Goal: Task Accomplishment & Management: Complete application form

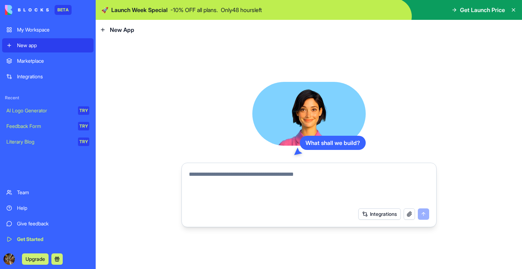
click at [175, 10] on p "- 10 % OFF all plans." at bounding box center [195, 10] width 48 height 9
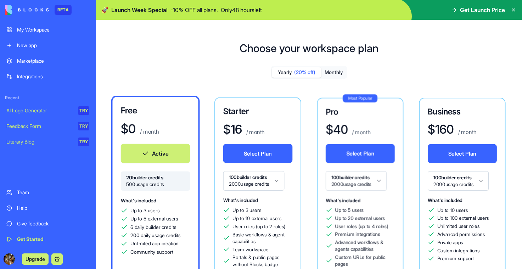
click at [467, 12] on span "Get Launch Price" at bounding box center [482, 10] width 45 height 9
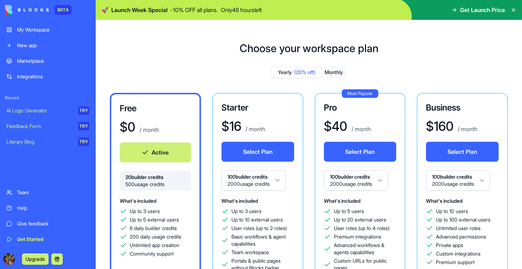
click at [124, 10] on span "Launch Week Special" at bounding box center [139, 10] width 56 height 9
click at [59, 28] on div "My Workspace" at bounding box center [53, 29] width 72 height 7
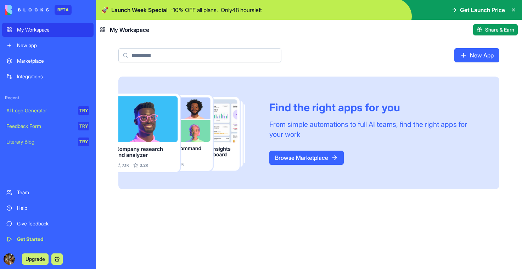
click at [318, 158] on link "Browse Marketplace" at bounding box center [307, 158] width 74 height 14
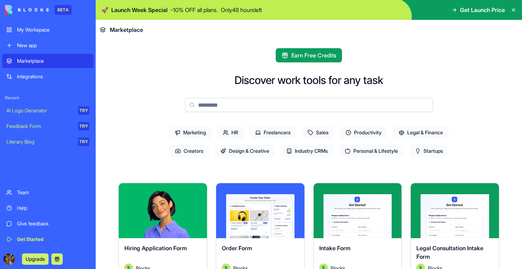
click at [308, 133] on icon at bounding box center [311, 133] width 6 height 6
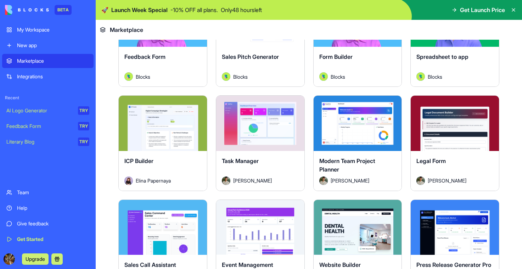
scroll to position [236, 0]
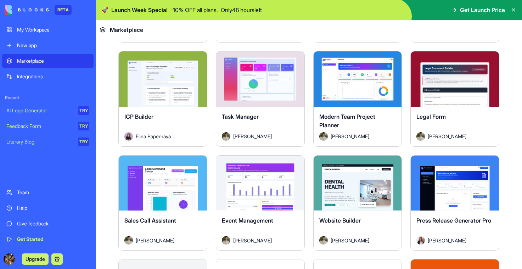
click at [263, 77] on button "Explore" at bounding box center [260, 79] width 53 height 14
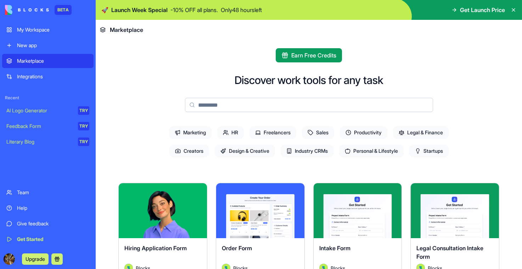
click at [320, 130] on span "Sales" at bounding box center [318, 132] width 32 height 13
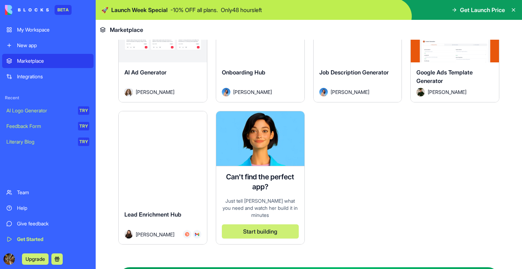
scroll to position [425, 0]
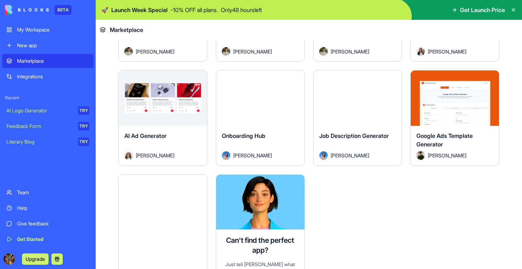
click at [173, 204] on button "Explore" at bounding box center [162, 202] width 53 height 14
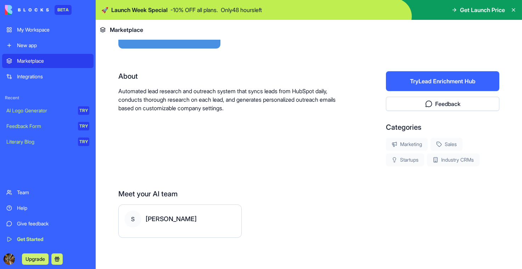
scroll to position [113, 0]
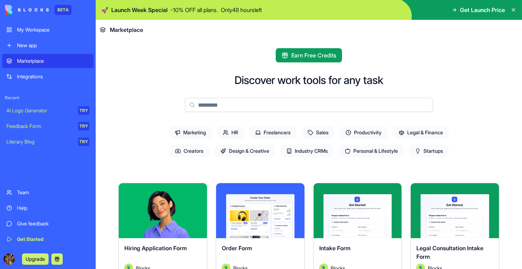
click at [269, 134] on span "Freelancers" at bounding box center [273, 132] width 47 height 13
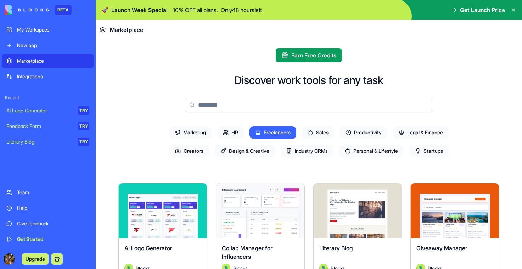
click at [321, 135] on span "Sales" at bounding box center [318, 132] width 32 height 13
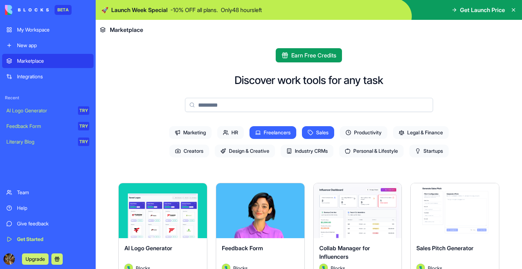
click at [309, 149] on span "Industry CRMs" at bounding box center [307, 151] width 53 height 13
click at [321, 137] on span "Sales" at bounding box center [318, 132] width 32 height 13
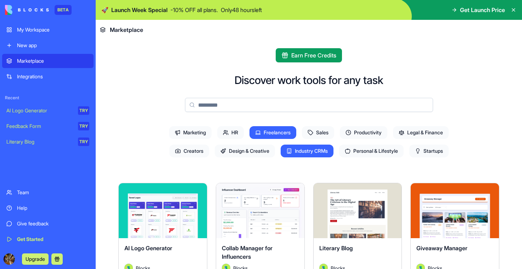
click at [280, 133] on span "Freelancers" at bounding box center [273, 132] width 47 height 13
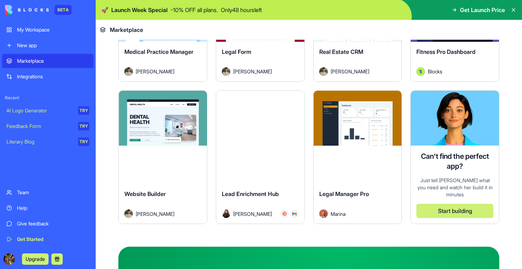
scroll to position [329, 0]
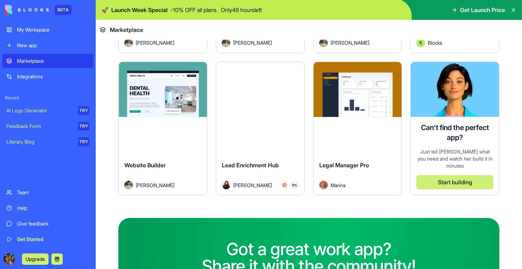
click at [443, 175] on button "Start building" at bounding box center [455, 182] width 77 height 14
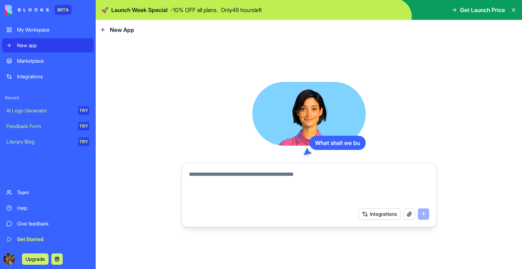
click at [304, 185] on textarea at bounding box center [309, 187] width 240 height 34
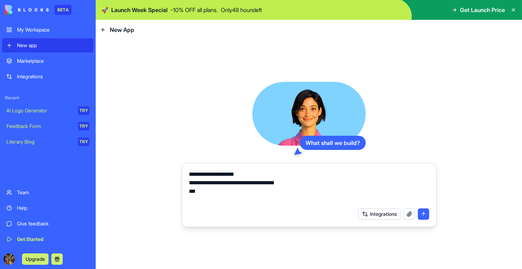
click at [312, 182] on textarea "**********" at bounding box center [309, 187] width 240 height 34
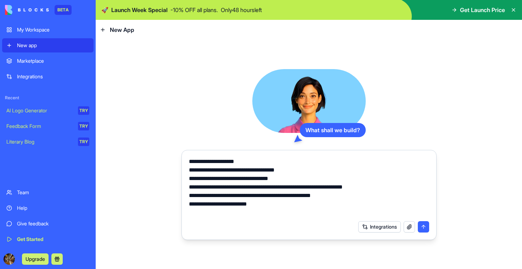
type textarea "**********"
click at [423, 223] on button "submit" at bounding box center [423, 226] width 11 height 11
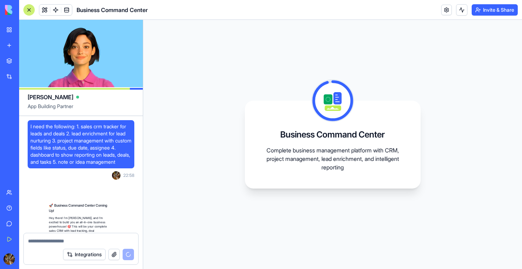
scroll to position [237, 0]
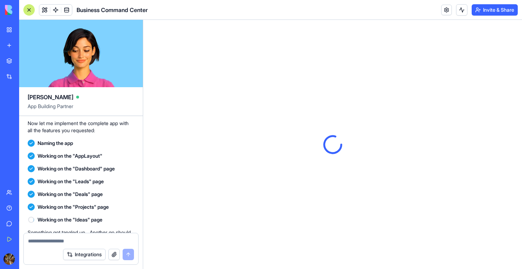
scroll to position [430, 0]
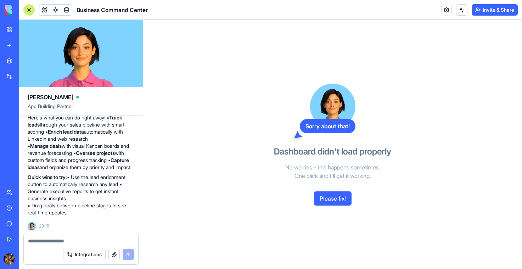
click at [332, 200] on button "Please fix!" at bounding box center [333, 199] width 38 height 14
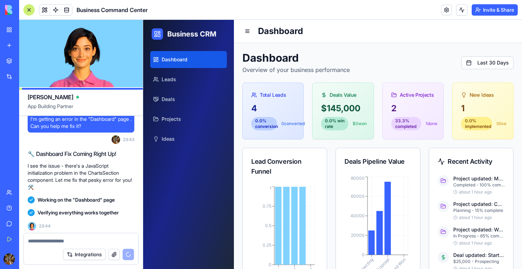
scroll to position [643, 0]
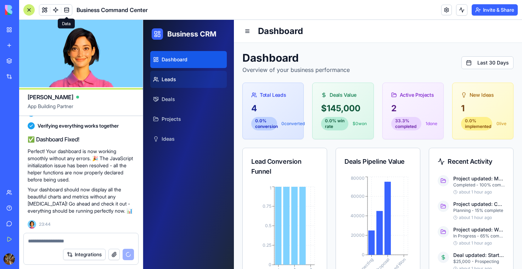
click at [169, 75] on link "Leads" at bounding box center [188, 79] width 77 height 17
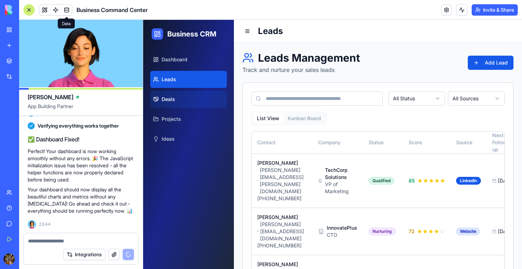
click at [166, 98] on span "Deals" at bounding box center [168, 99] width 13 height 7
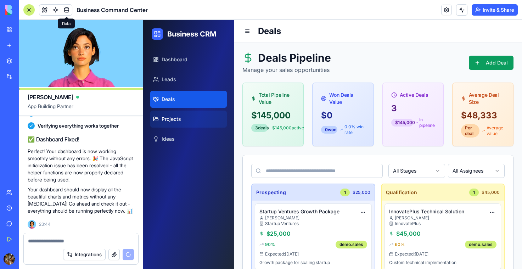
click at [173, 111] on link "Projects" at bounding box center [188, 119] width 77 height 17
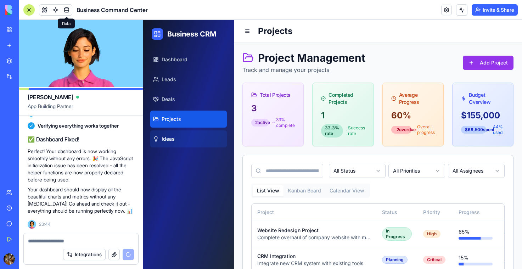
click at [170, 137] on span "Ideas" at bounding box center [168, 138] width 13 height 7
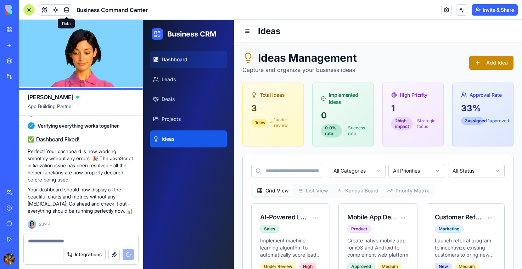
click at [179, 59] on span "Dashboard" at bounding box center [175, 59] width 26 height 7
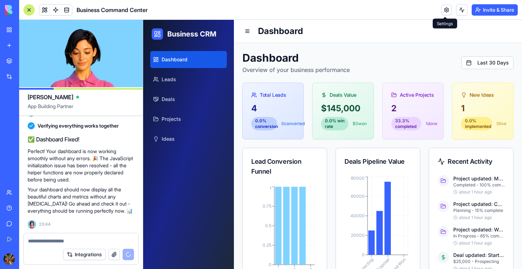
click at [445, 11] on link at bounding box center [447, 10] width 11 height 11
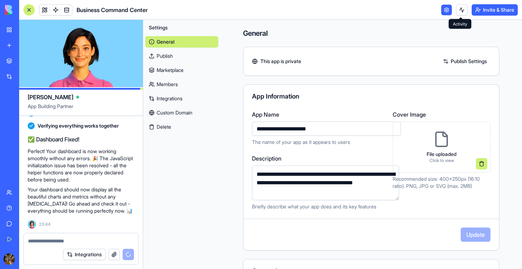
click at [444, 11] on link at bounding box center [447, 10] width 11 height 11
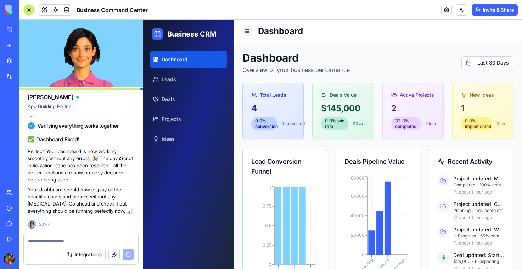
click at [248, 31] on button at bounding box center [248, 31] width 10 height 10
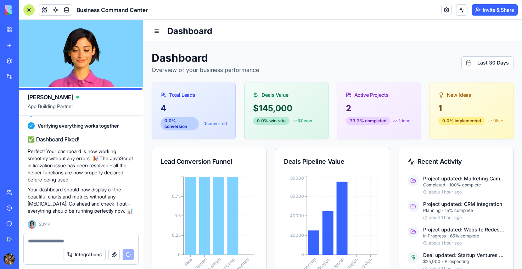
click at [26, 29] on div "My Workspace" at bounding box center [21, 29] width 9 height 7
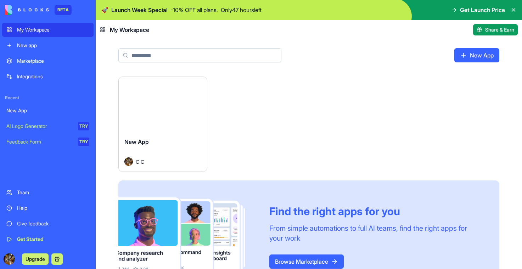
click at [198, 86] on html "BETA My Workspace New app Marketplace Integrations Recent New App AI Logo Gener…" at bounding box center [261, 134] width 522 height 269
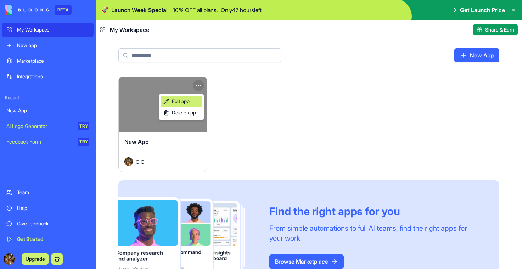
click at [192, 100] on link "Edit app" at bounding box center [182, 101] width 42 height 11
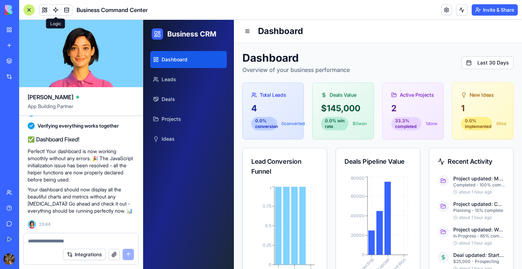
click at [45, 9] on button at bounding box center [44, 10] width 11 height 11
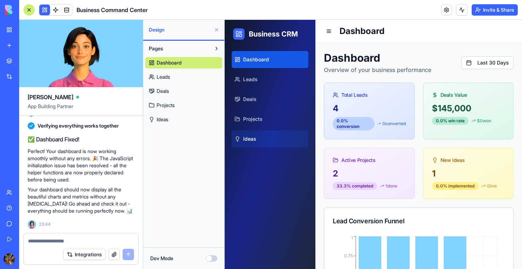
click at [249, 139] on span "Ideas" at bounding box center [249, 138] width 13 height 7
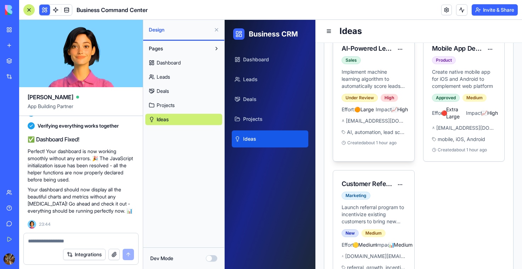
scroll to position [236, 0]
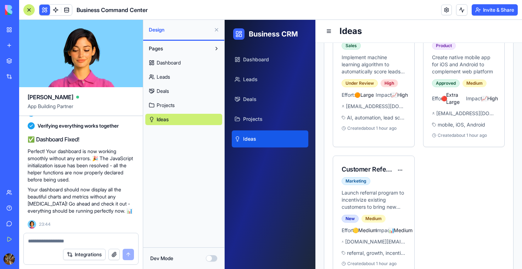
click at [217, 30] on button at bounding box center [216, 29] width 11 height 11
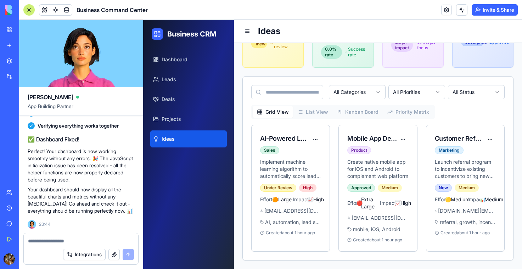
click at [10, 28] on link "My Workspace" at bounding box center [16, 30] width 28 height 14
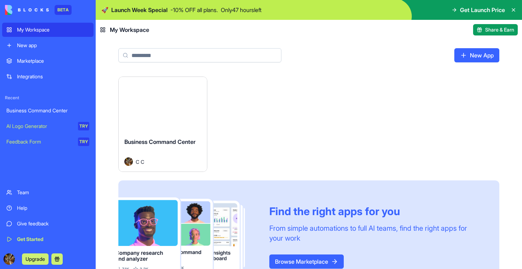
click at [157, 100] on button "Launch" at bounding box center [162, 105] width 53 height 14
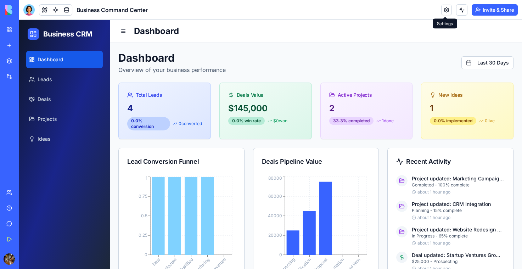
click at [445, 10] on link at bounding box center [447, 10] width 11 height 11
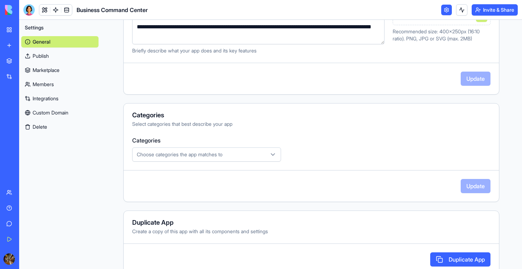
scroll to position [162, 0]
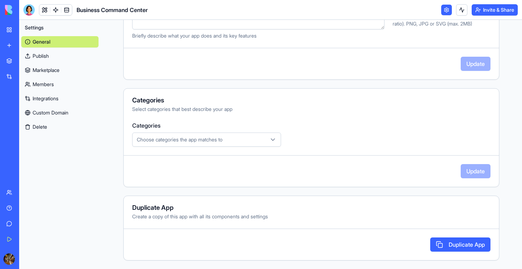
click at [255, 143] on div "Choose categories the app matches to" at bounding box center [206, 139] width 145 height 7
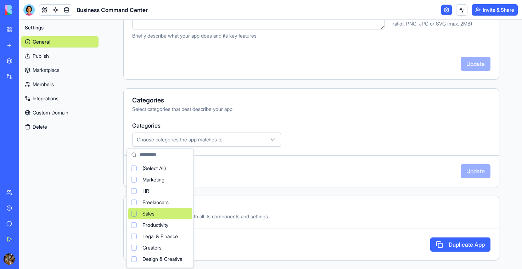
click at [134, 213] on div "Suggestions" at bounding box center [134, 214] width 6 height 6
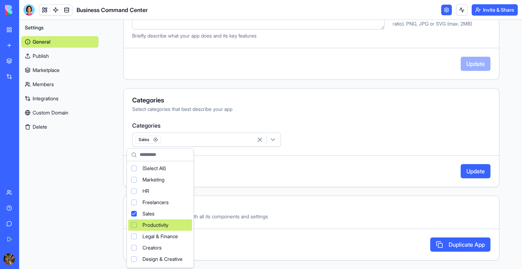
click at [134, 223] on div "Suggestions" at bounding box center [134, 225] width 6 height 6
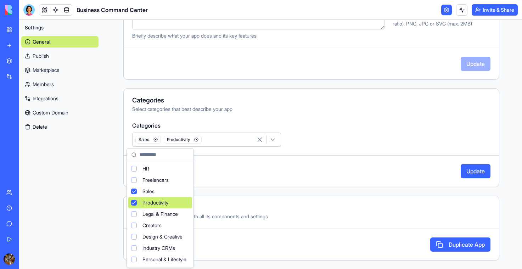
scroll to position [47, 0]
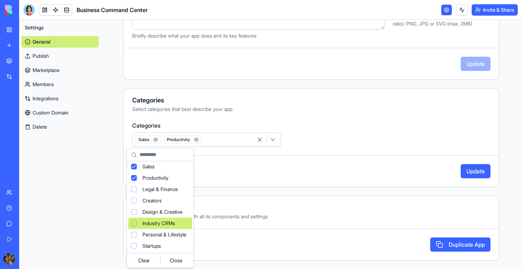
click at [135, 223] on div "Suggestions" at bounding box center [134, 224] width 6 height 6
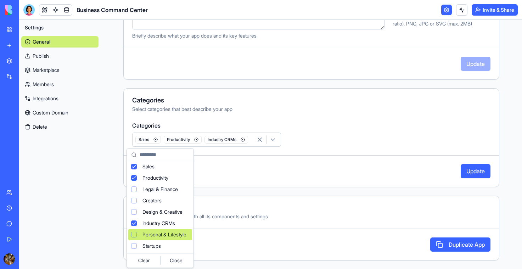
drag, startPoint x: 386, startPoint y: 146, endPoint x: 395, endPoint y: 147, distance: 9.3
click at [386, 146] on html "**********" at bounding box center [261, 134] width 522 height 269
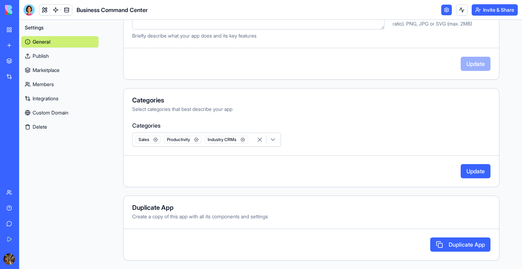
click at [461, 171] on button "Update" at bounding box center [476, 171] width 30 height 14
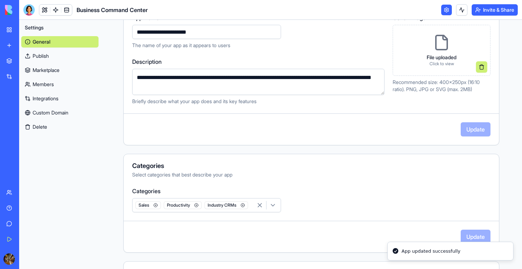
scroll to position [0, 0]
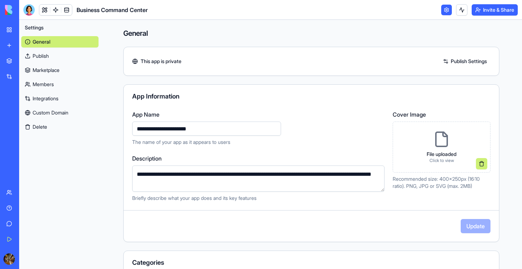
click at [450, 58] on link "Publish Settings" at bounding box center [465, 61] width 51 height 11
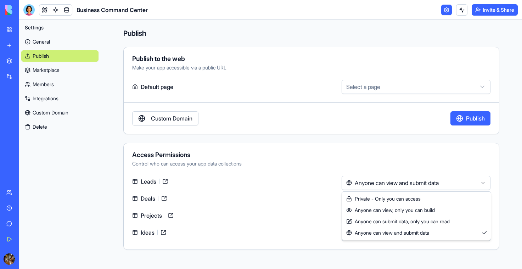
click at [379, 183] on html "BETA My Workspace New app Marketplace Integrations Recent Business Command Cent…" at bounding box center [261, 134] width 522 height 269
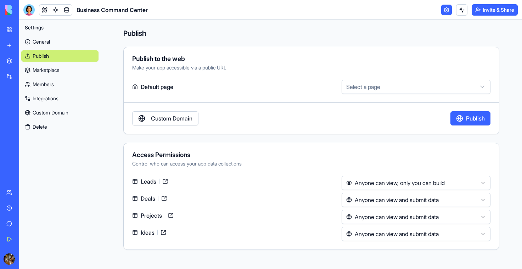
click at [388, 200] on html "BETA My Workspace New app Marketplace Integrations Recent Business Command Cent…" at bounding box center [261, 134] width 522 height 269
click at [381, 221] on html "BETA My Workspace New app Marketplace Integrations Recent Business Command Cent…" at bounding box center [261, 134] width 522 height 269
click at [388, 232] on html "BETA My Workspace New app Marketplace Integrations Recent Business Command Cent…" at bounding box center [261, 134] width 522 height 269
click at [378, 232] on html "BETA My Workspace New app Marketplace Integrations Recent Business Command Cent…" at bounding box center [261, 134] width 522 height 269
click at [365, 89] on html "BETA My Workspace New app Marketplace Integrations Recent Business Command Cent…" at bounding box center [261, 134] width 522 height 269
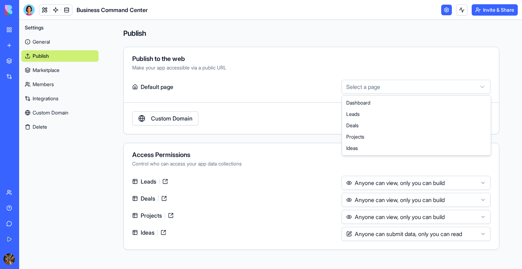
click at [366, 87] on html "BETA My Workspace New app Marketplace Integrations Recent Business Command Cent…" at bounding box center [261, 134] width 522 height 269
click at [50, 65] on link "Marketplace" at bounding box center [59, 70] width 77 height 11
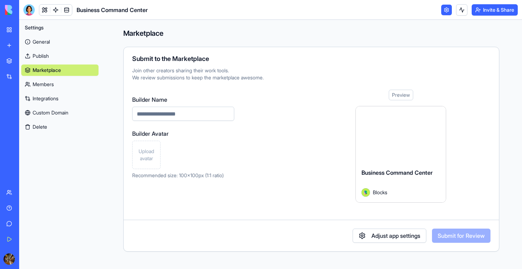
click at [55, 84] on link "Members" at bounding box center [59, 84] width 77 height 11
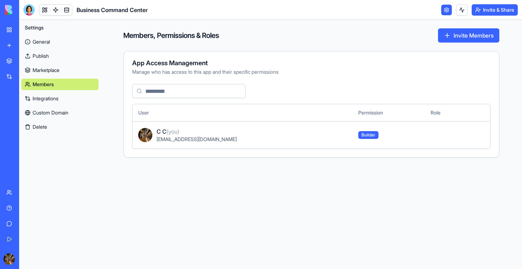
click at [54, 94] on link "Integrations" at bounding box center [59, 98] width 77 height 11
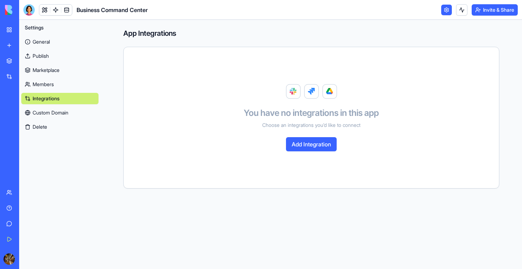
click at [52, 110] on link "Custom Domain" at bounding box center [59, 112] width 77 height 11
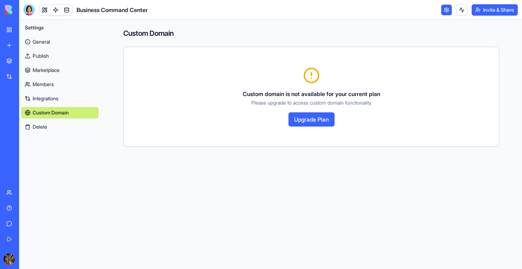
click at [39, 40] on link "General" at bounding box center [59, 41] width 77 height 11
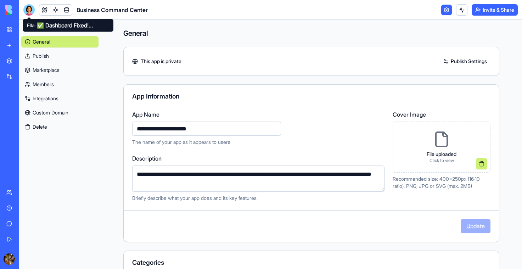
click at [28, 8] on div at bounding box center [28, 9] width 11 height 11
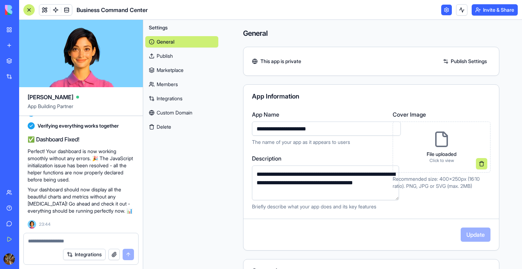
click at [10, 126] on div "AI Logo Generator" at bounding box center [8, 126] width 4 height 7
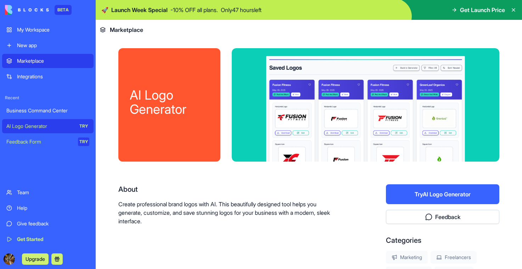
click at [400, 196] on button "Try AI Logo Generator" at bounding box center [442, 194] width 113 height 20
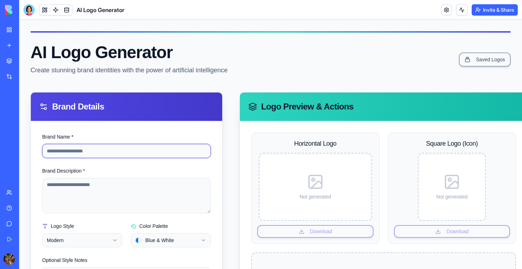
click at [162, 150] on input "Brand Name *" at bounding box center [126, 151] width 169 height 14
type input "**********"
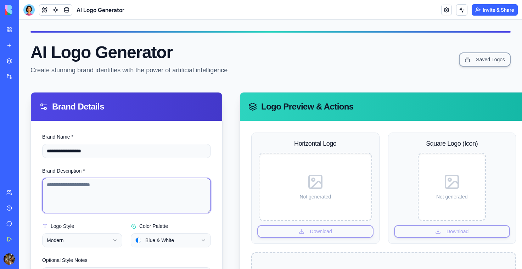
click at [134, 181] on textarea "Brand Description *" at bounding box center [126, 195] width 169 height 35
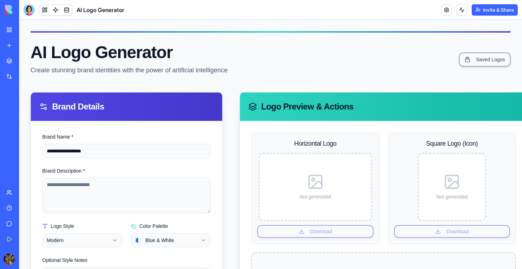
click at [8, 12] on img at bounding box center [27, 10] width 44 height 10
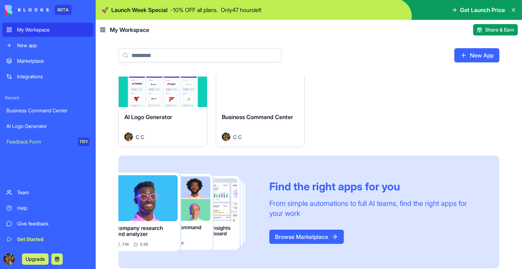
scroll to position [30, 0]
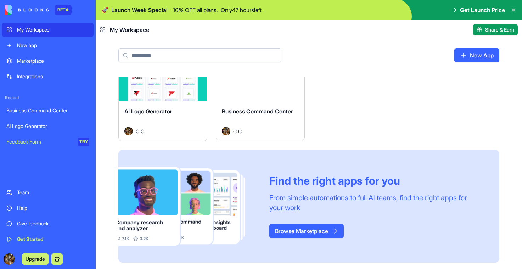
click at [272, 122] on div "Business Command Center" at bounding box center [260, 117] width 77 height 20
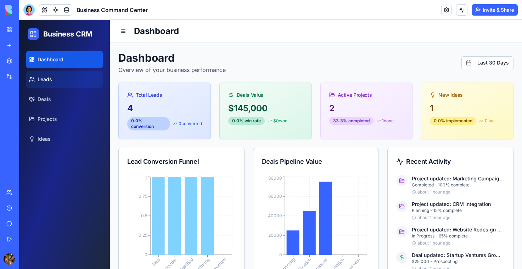
click at [68, 81] on link "Leads" at bounding box center [64, 79] width 77 height 17
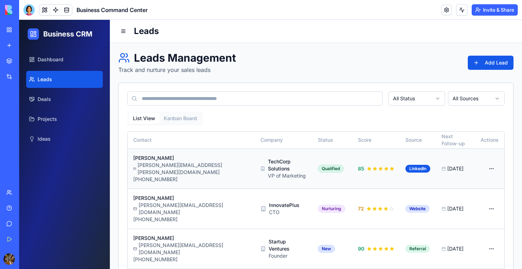
click at [486, 166] on html "Business CRM Dashboard Leads Deals Projects Ideas Leads Leads Management Track …" at bounding box center [270, 177] width 503 height 314
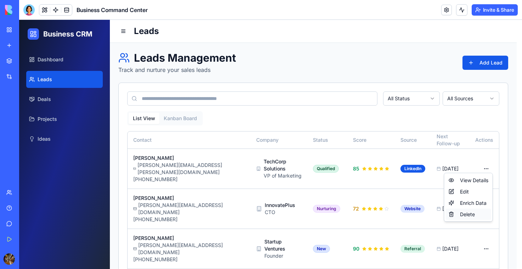
click at [470, 212] on div "Delete" at bounding box center [468, 214] width 45 height 11
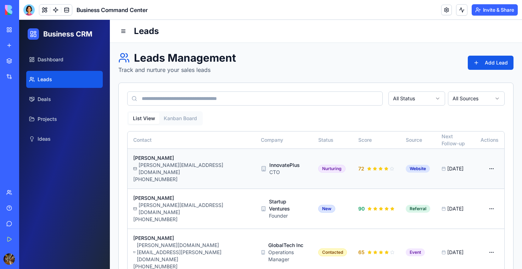
click at [495, 162] on html "Business CRM Dashboard Leads Deals Projects Ideas Leads Leads Management Track …" at bounding box center [270, 157] width 503 height 274
click at [480, 213] on div "Delete" at bounding box center [473, 214] width 45 height 11
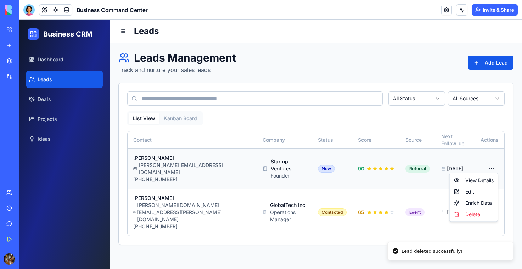
click at [490, 166] on html "Business CRM Dashboard Leads Deals Projects Ideas Leads Leads Management Track …" at bounding box center [270, 144] width 503 height 249
click at [480, 214] on div "Delete" at bounding box center [473, 214] width 45 height 11
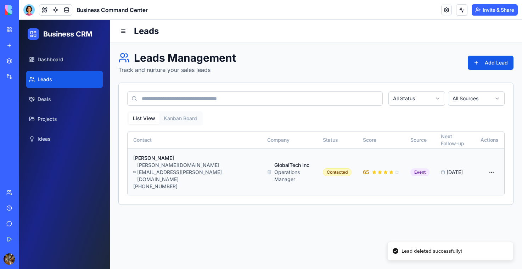
click at [494, 167] on html "Business CRM Dashboard Leads Deals Projects Ideas Leads Leads Management Track …" at bounding box center [270, 144] width 503 height 249
click at [476, 211] on div "Delete" at bounding box center [473, 214] width 45 height 11
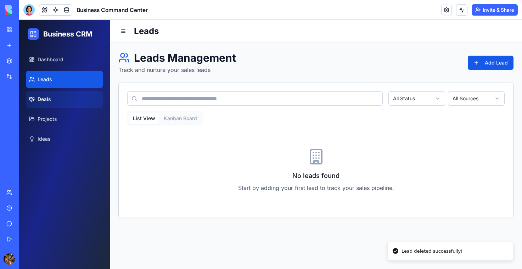
click at [66, 96] on link "Deals" at bounding box center [64, 99] width 77 height 17
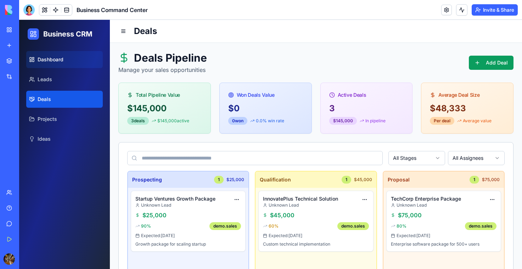
click at [49, 51] on link "Dashboard" at bounding box center [64, 59] width 77 height 17
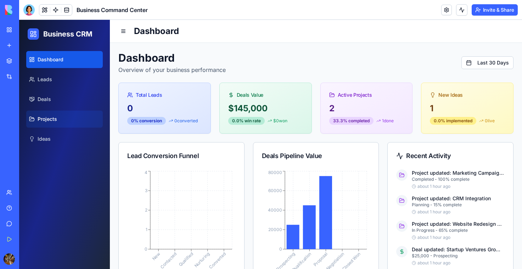
click at [58, 119] on link "Projects" at bounding box center [64, 119] width 77 height 17
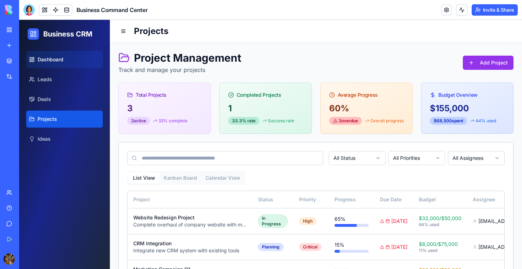
click at [55, 60] on span "Dashboard" at bounding box center [51, 59] width 26 height 7
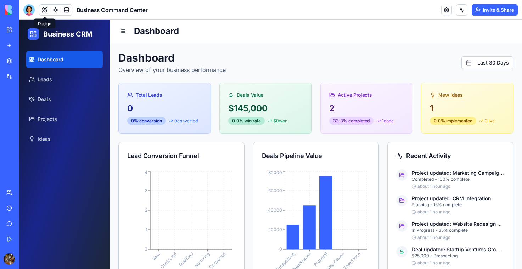
click at [46, 8] on button at bounding box center [44, 10] width 11 height 11
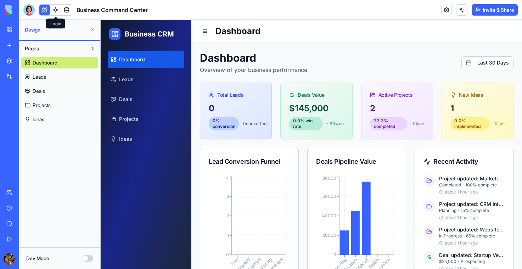
click at [53, 9] on link at bounding box center [55, 10] width 11 height 11
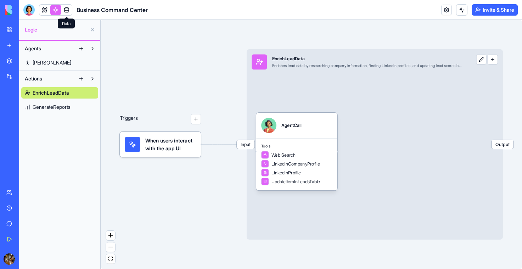
click at [70, 9] on link at bounding box center [66, 10] width 11 height 11
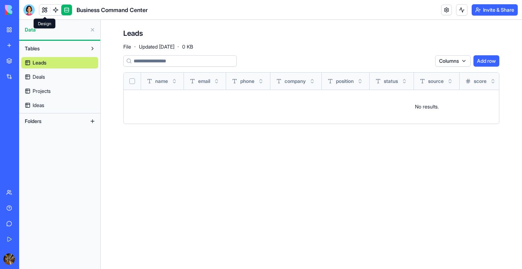
click at [43, 10] on link at bounding box center [44, 10] width 11 height 11
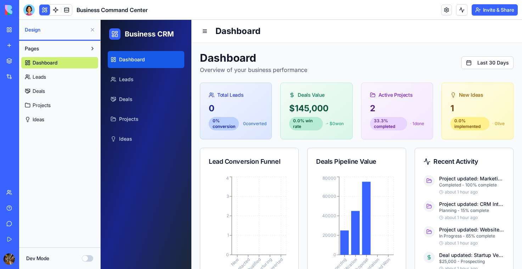
click at [87, 259] on button "Dev Mode" at bounding box center [87, 258] width 11 height 6
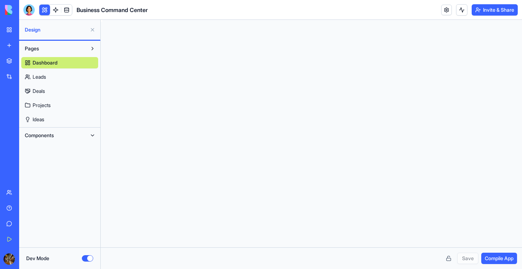
scroll to position [64, 0]
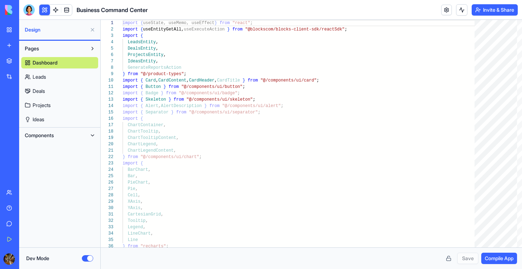
click at [87, 259] on button "Dev Mode" at bounding box center [87, 258] width 11 height 6
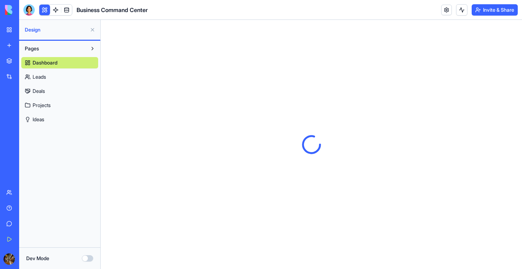
scroll to position [0, 0]
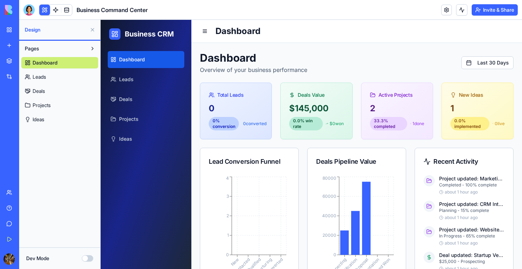
click at [45, 75] on span "Leads" at bounding box center [39, 76] width 13 height 7
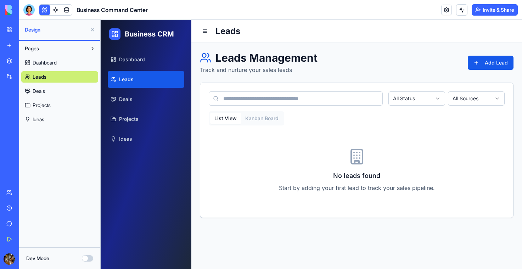
click at [91, 49] on button at bounding box center [92, 48] width 11 height 11
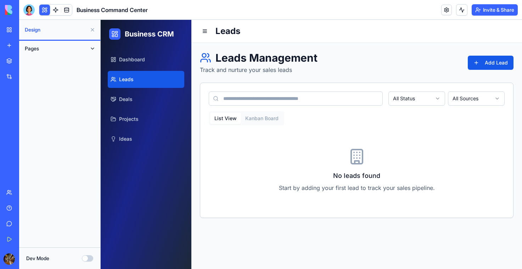
click at [91, 49] on button at bounding box center [92, 48] width 11 height 11
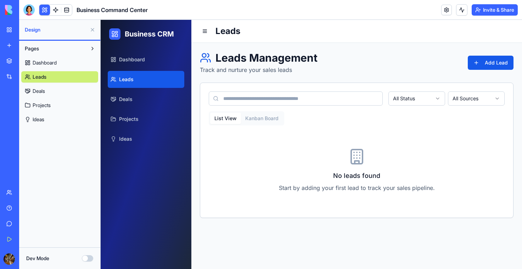
click at [149, 73] on link "Leads" at bounding box center [146, 79] width 77 height 17
click at [26, 30] on div "My Workspace" at bounding box center [21, 29] width 9 height 7
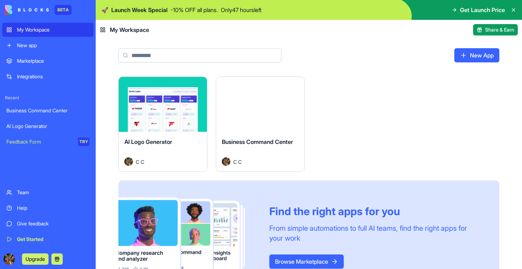
click at [297, 86] on html "BETA My Workspace New app Marketplace Integrations Recent Business Command Cent…" at bounding box center [261, 134] width 522 height 269
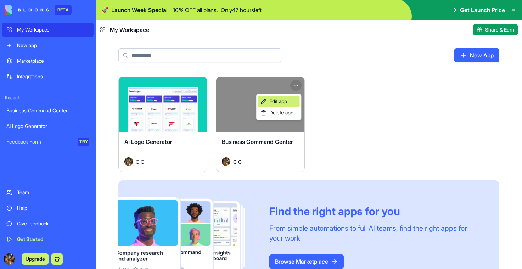
click at [285, 100] on span "Edit app" at bounding box center [279, 101] width 18 height 7
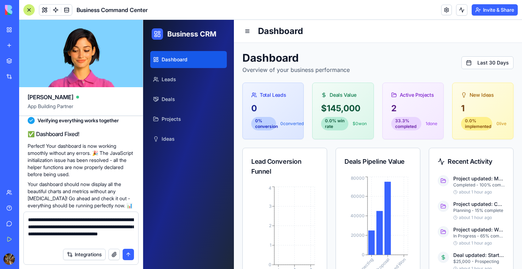
type textarea "**********"
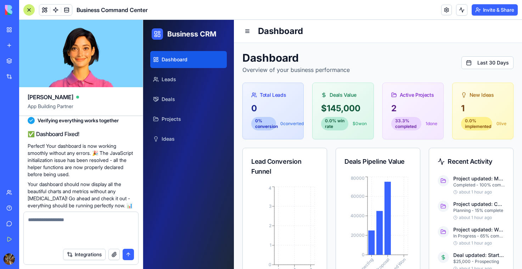
scroll to position [678, 0]
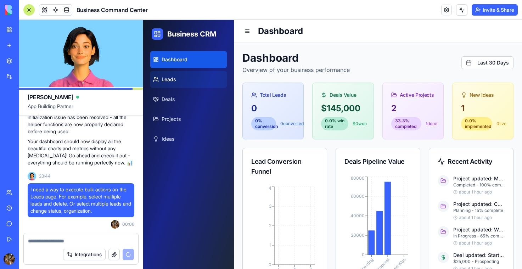
click at [174, 79] on span "Leads" at bounding box center [169, 79] width 15 height 7
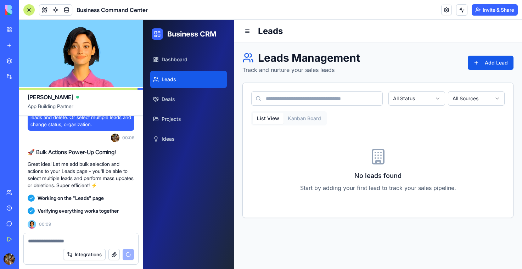
scroll to position [927, 0]
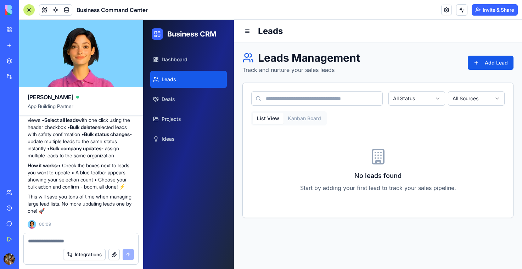
click at [89, 164] on p "How it works: • Check the boxes next to leads you want to update • A blue toolb…" at bounding box center [81, 176] width 107 height 28
click at [293, 120] on button "Kanban Board" at bounding box center [305, 118] width 42 height 11
click at [271, 121] on button "List View" at bounding box center [268, 118] width 31 height 11
click at [505, 61] on button "Add Lead" at bounding box center [491, 63] width 46 height 14
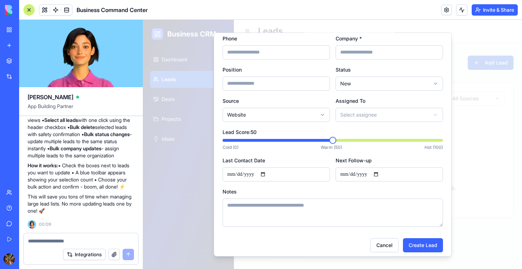
scroll to position [55, 0]
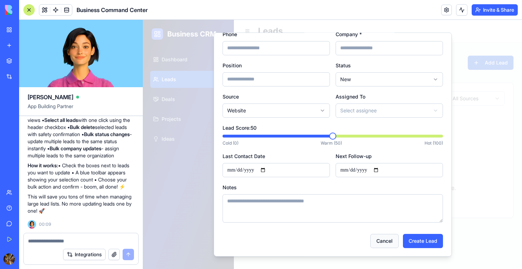
click at [385, 244] on button "Cancel" at bounding box center [385, 241] width 28 height 14
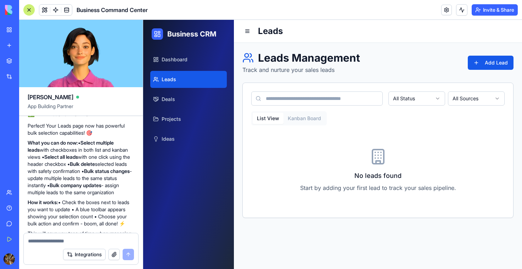
scroll to position [860, 0]
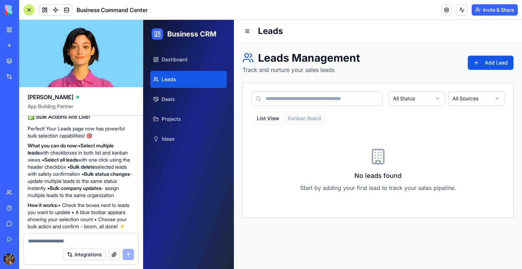
click at [302, 94] on input at bounding box center [317, 98] width 132 height 14
click at [483, 62] on button "Add Lead" at bounding box center [491, 63] width 46 height 14
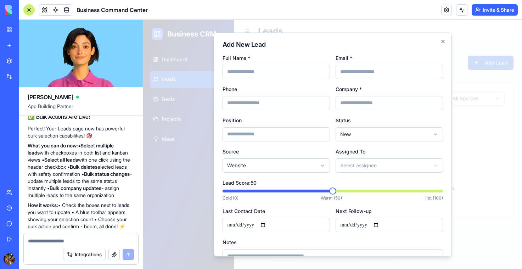
click at [276, 76] on input "Full Name *" at bounding box center [276, 72] width 107 height 14
type input "*****"
type input "**********"
type input "*********"
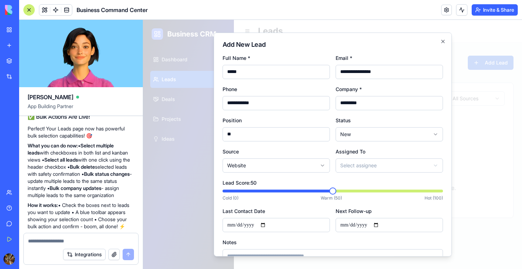
type input "**"
type input "*"
type input "**********"
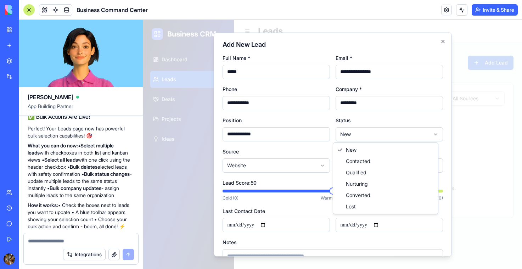
click at [338, 127] on body "**********" at bounding box center [332, 144] width 379 height 249
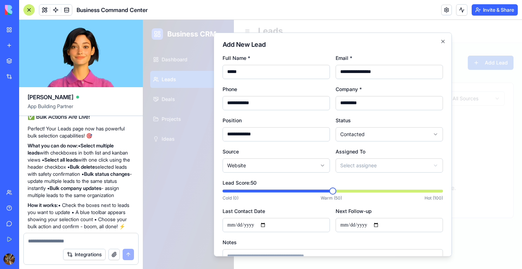
click at [342, 164] on body "**********" at bounding box center [332, 144] width 379 height 249
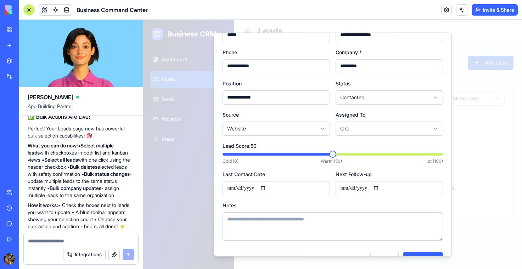
scroll to position [39, 0]
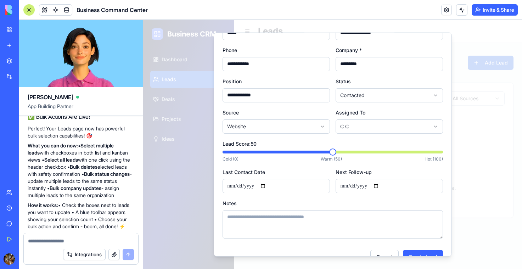
click at [238, 185] on input "Last Contact Date" at bounding box center [276, 186] width 107 height 14
click at [233, 186] on input "Last Contact Date" at bounding box center [276, 186] width 107 height 14
click at [267, 185] on input "Last Contact Date" at bounding box center [276, 186] width 107 height 14
type input "**********"
click at [379, 185] on input "Next Follow-up" at bounding box center [389, 186] width 107 height 14
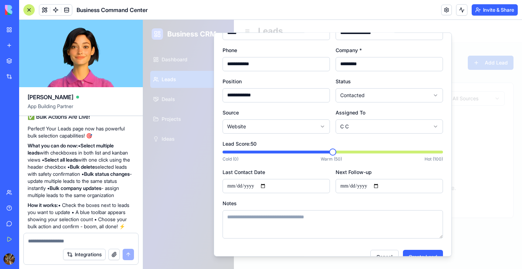
type input "**********"
click at [411, 253] on button "Create Lead" at bounding box center [423, 257] width 40 height 14
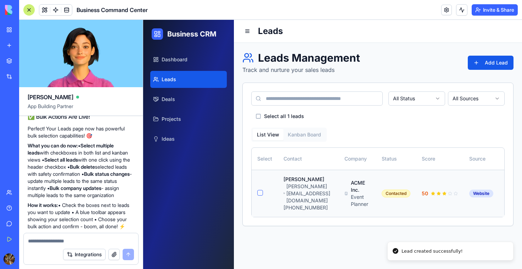
click at [260, 190] on button "button" at bounding box center [260, 193] width 6 height 6
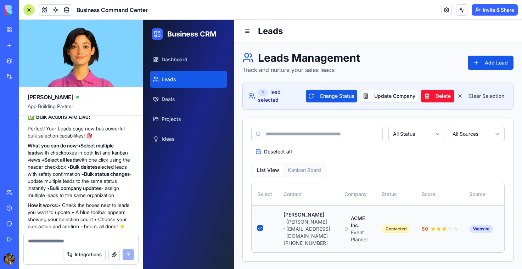
click at [261, 225] on button "button" at bounding box center [260, 228] width 6 height 6
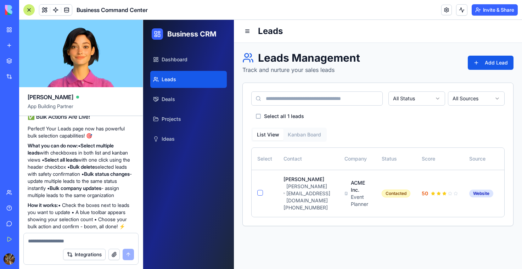
click at [10, 29] on link "My Workspace" at bounding box center [16, 30] width 28 height 14
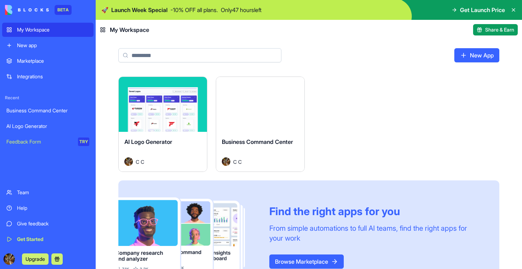
click at [249, 101] on button "Launch" at bounding box center [260, 105] width 53 height 14
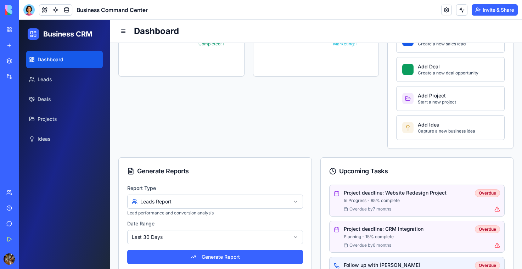
scroll to position [402, 0]
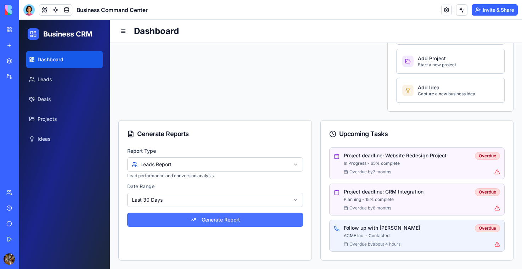
click at [223, 222] on button "Generate Report" at bounding box center [215, 220] width 176 height 14
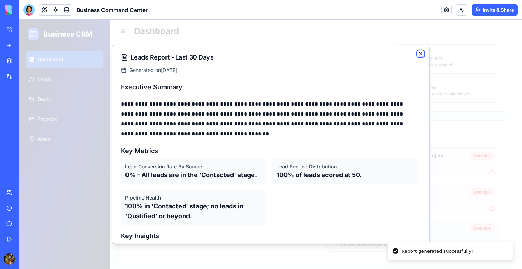
click at [420, 55] on icon "button" at bounding box center [421, 54] width 6 height 6
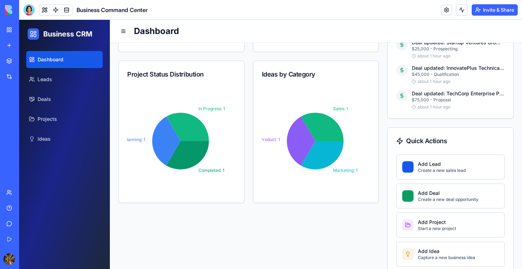
scroll to position [0, 0]
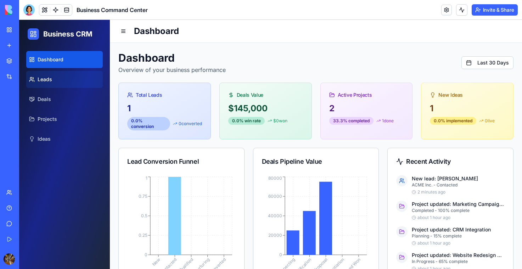
click at [68, 83] on link "Leads" at bounding box center [64, 79] width 77 height 17
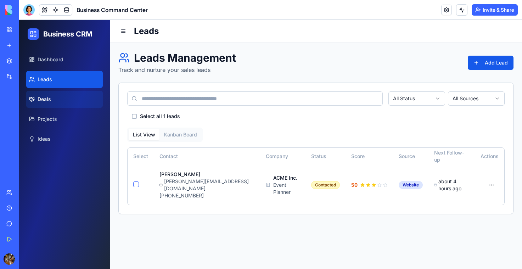
click at [64, 96] on link "Deals" at bounding box center [64, 99] width 77 height 17
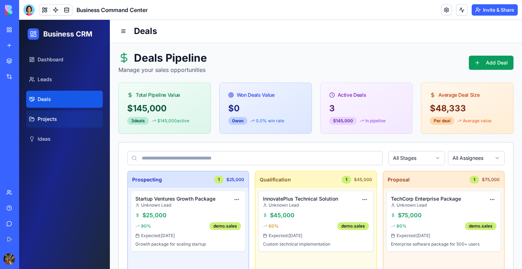
click at [57, 122] on link "Projects" at bounding box center [64, 119] width 77 height 17
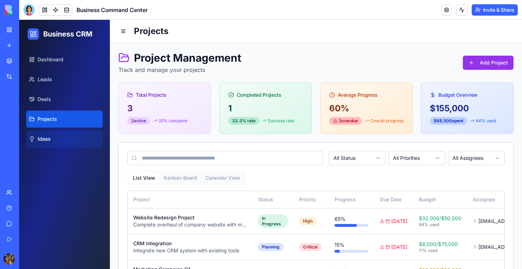
click at [54, 136] on link "Ideas" at bounding box center [64, 139] width 77 height 17
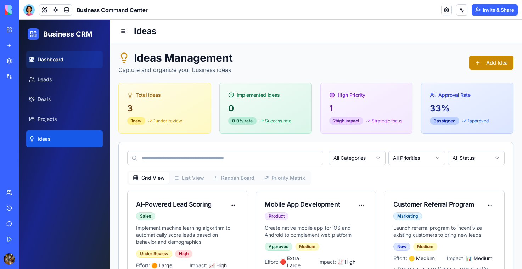
click at [57, 62] on span "Dashboard" at bounding box center [51, 59] width 26 height 7
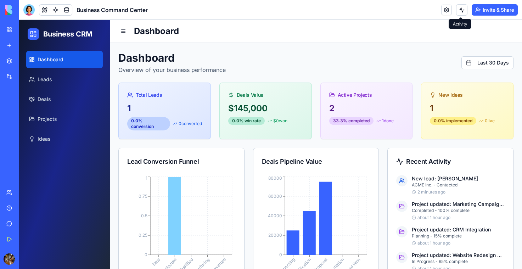
click at [482, 7] on button "Invite & Share" at bounding box center [495, 9] width 46 height 11
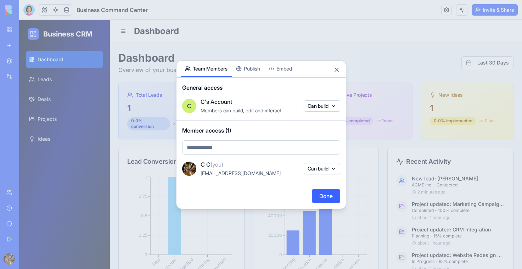
click at [316, 104] on body "BETA My Workspace New app Marketplace Integrations Recent Business Command Cent…" at bounding box center [261, 134] width 522 height 269
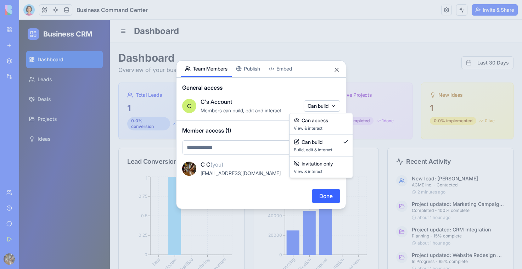
click at [268, 129] on div at bounding box center [261, 134] width 522 height 269
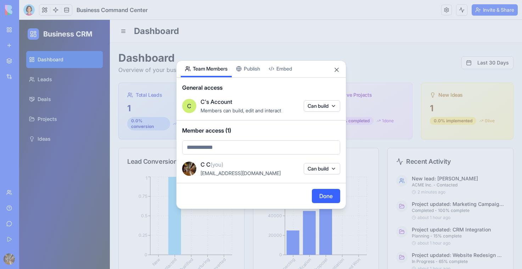
click at [307, 170] on button "Can build" at bounding box center [322, 168] width 37 height 11
click at [283, 158] on div at bounding box center [261, 134] width 522 height 269
click at [266, 150] on body "BETA My Workspace New app Marketplace Integrations Recent Business Command Cent…" at bounding box center [261, 134] width 522 height 269
click at [338, 67] on body "BETA My Workspace New app Marketplace Integrations Recent Business Command Cent…" at bounding box center [261, 134] width 522 height 269
click at [334, 68] on button "Close" at bounding box center [336, 69] width 7 height 7
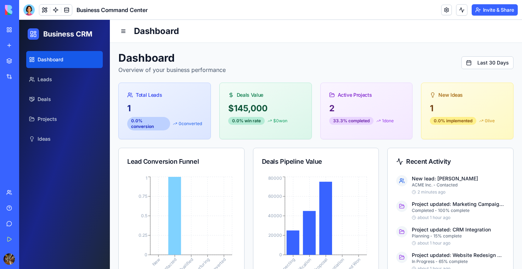
click at [7, 32] on link "My Workspace" at bounding box center [16, 30] width 28 height 14
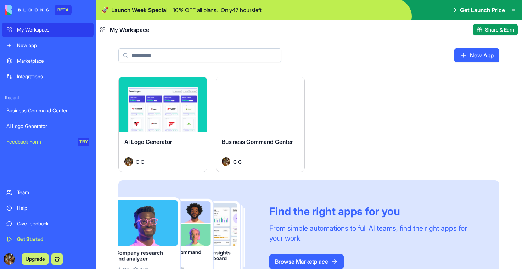
click at [294, 82] on html "BETA My Workspace New app Marketplace Integrations Recent Business Command Cent…" at bounding box center [261, 134] width 522 height 269
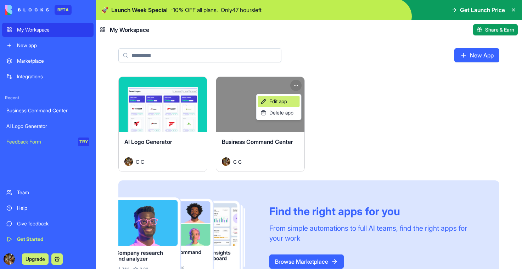
click at [287, 97] on link "Edit app" at bounding box center [279, 101] width 42 height 11
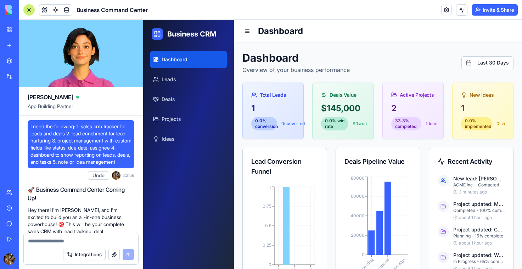
click at [100, 129] on span "I need the following: 1. sales crm tracker for leads and deals 2. lead enrichme…" at bounding box center [80, 144] width 101 height 43
copy span "I need the following: 1. sales crm tracker for leads and deals 2. lead enrichme…"
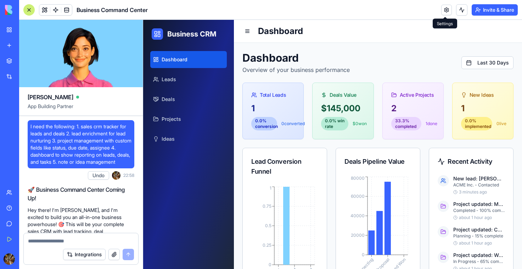
click at [444, 7] on link at bounding box center [447, 10] width 11 height 11
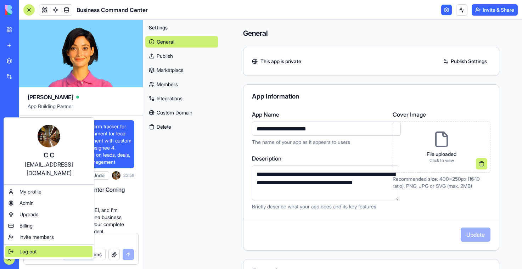
click at [22, 247] on div "Log out" at bounding box center [48, 251] width 87 height 11
